Goal: Transaction & Acquisition: Purchase product/service

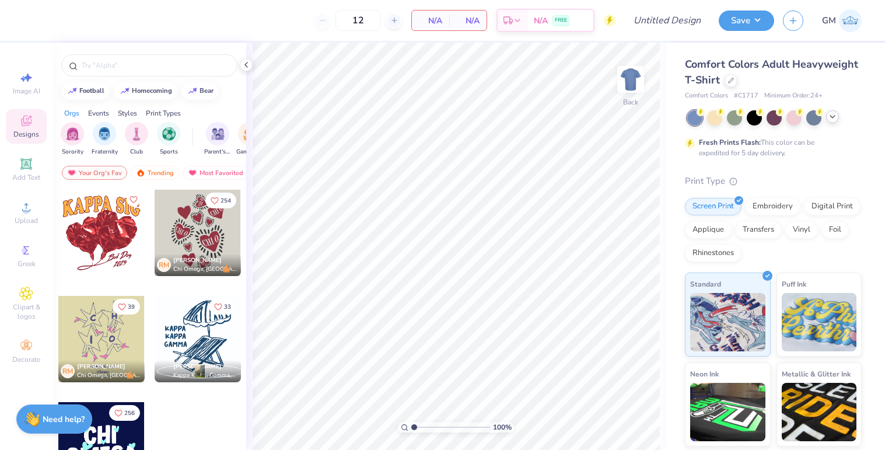
click at [835, 117] on icon at bounding box center [831, 116] width 9 height 9
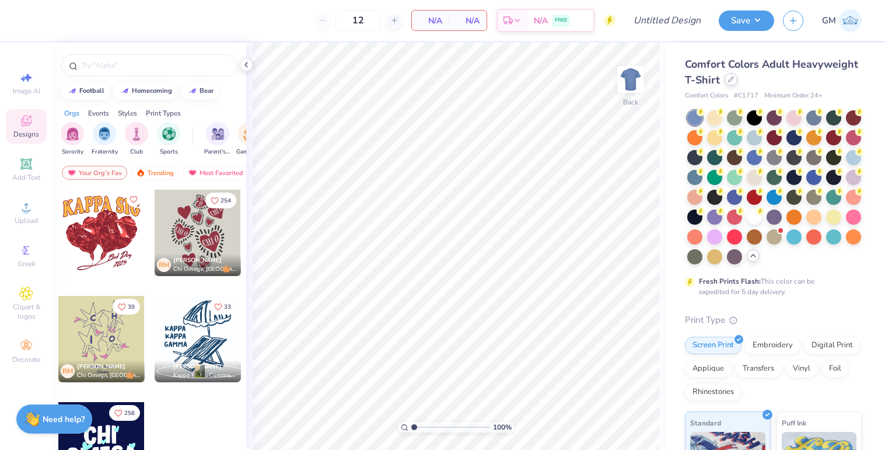
click at [734, 78] on div at bounding box center [730, 79] width 13 height 13
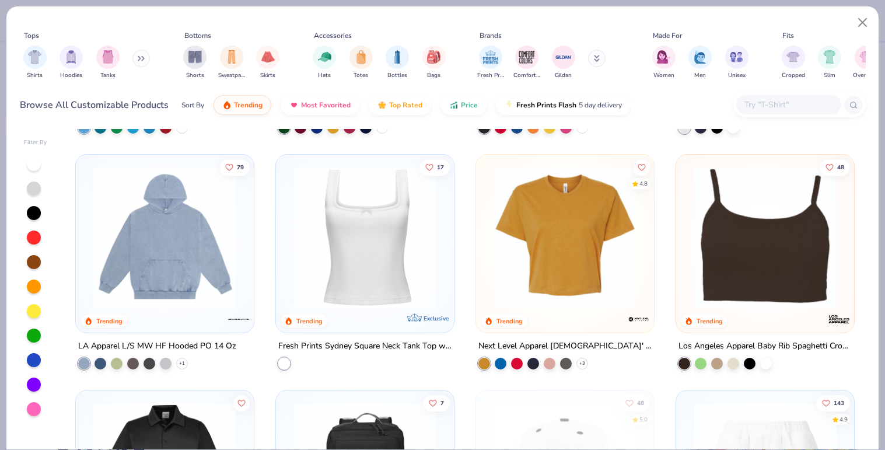
scroll to position [2591, 0]
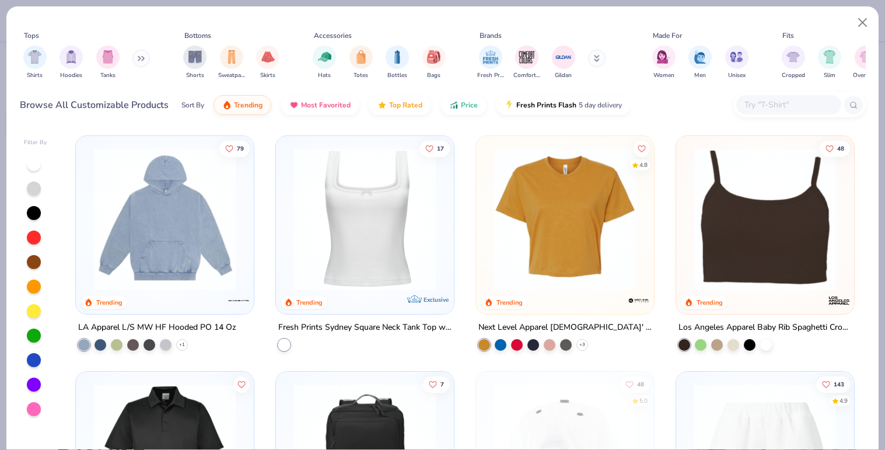
click at [158, 238] on img at bounding box center [164, 219] width 155 height 143
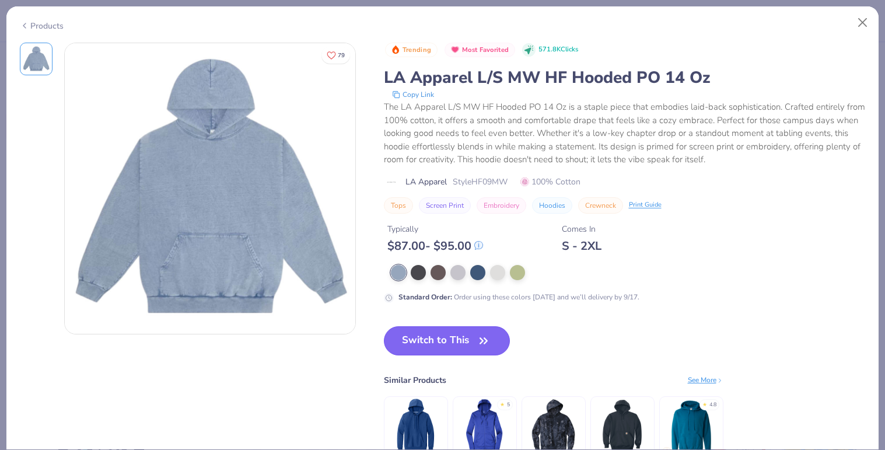
click at [437, 341] on button "Switch to This" at bounding box center [447, 340] width 127 height 29
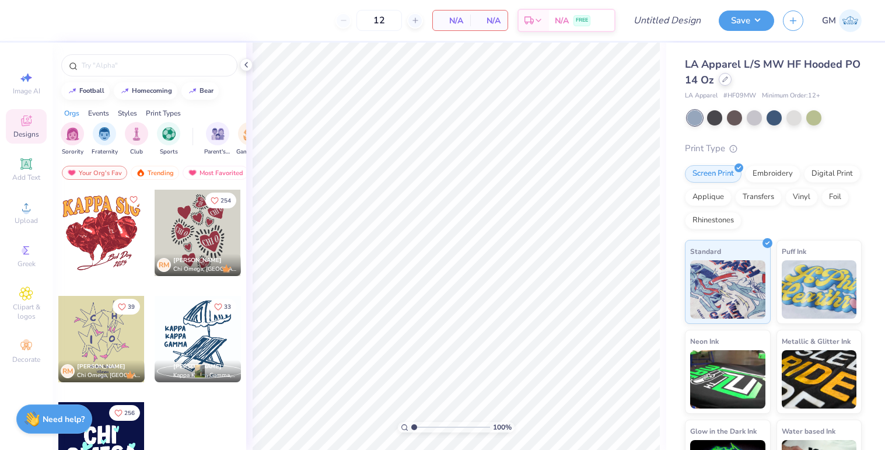
click at [727, 84] on div at bounding box center [724, 79] width 13 height 13
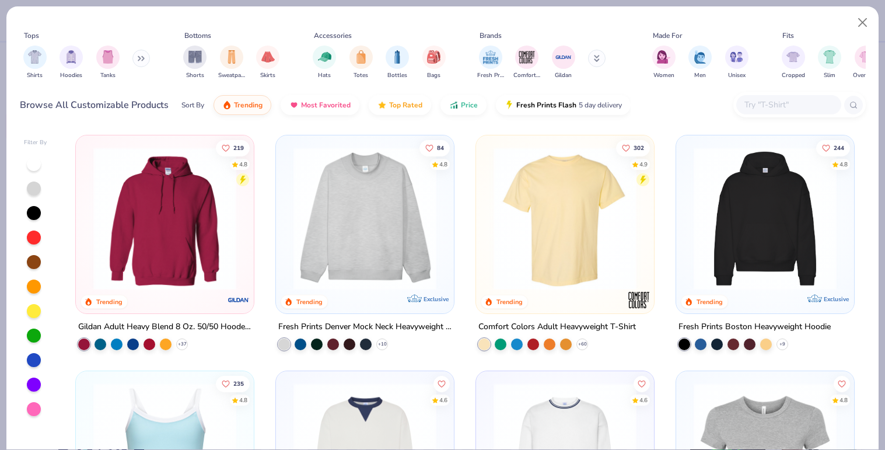
click at [769, 222] on img at bounding box center [764, 218] width 155 height 143
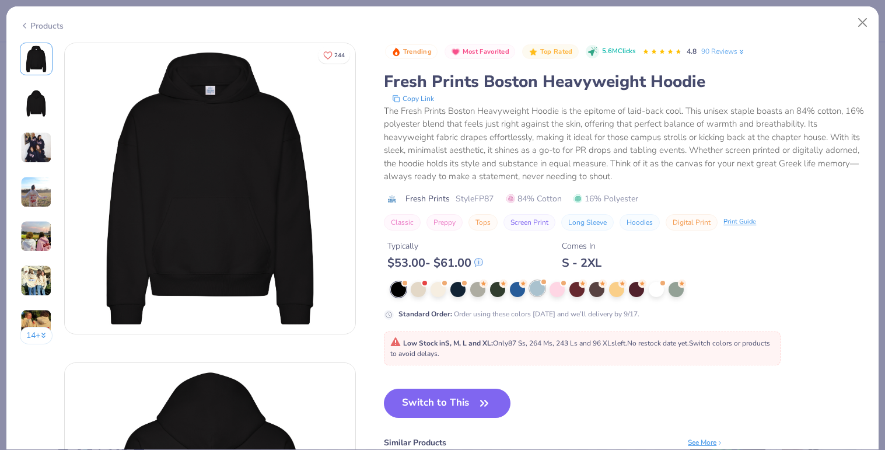
click at [537, 285] on div at bounding box center [536, 287] width 15 height 15
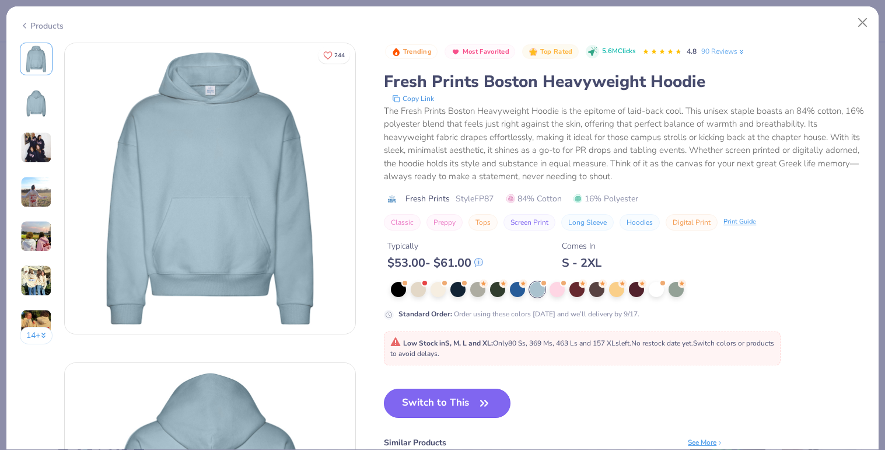
click at [455, 405] on button "Switch to This" at bounding box center [447, 402] width 127 height 29
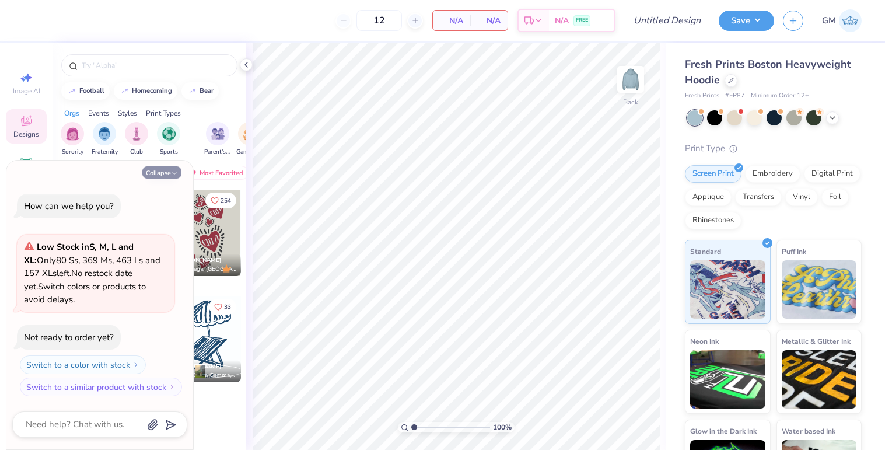
click at [171, 171] on icon "button" at bounding box center [174, 173] width 7 height 7
type textarea "x"
